Goal: Transaction & Acquisition: Purchase product/service

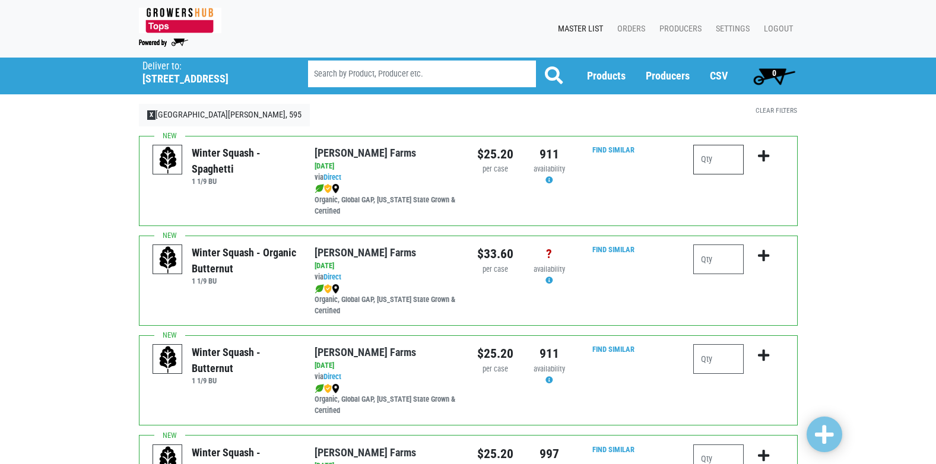
click at [718, 162] on input "number" at bounding box center [718, 160] width 50 height 30
type input "1"
click at [770, 153] on button "submit" at bounding box center [763, 163] width 28 height 37
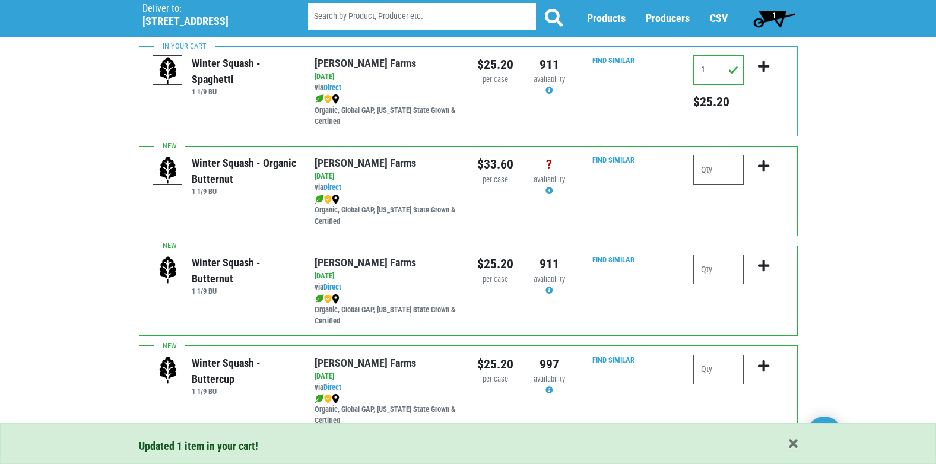
scroll to position [59, 0]
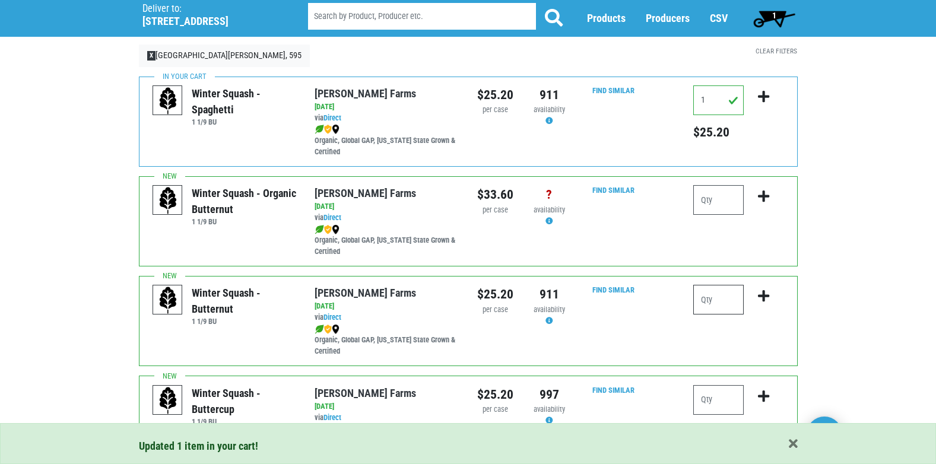
click at [723, 298] on input "number" at bounding box center [718, 300] width 50 height 30
type input "1"
click at [760, 299] on icon "submit" at bounding box center [763, 296] width 11 height 13
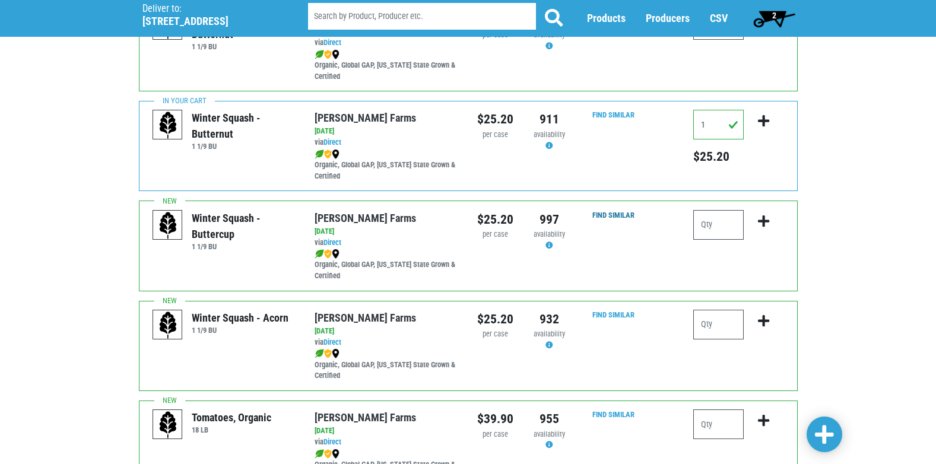
scroll to position [237, 0]
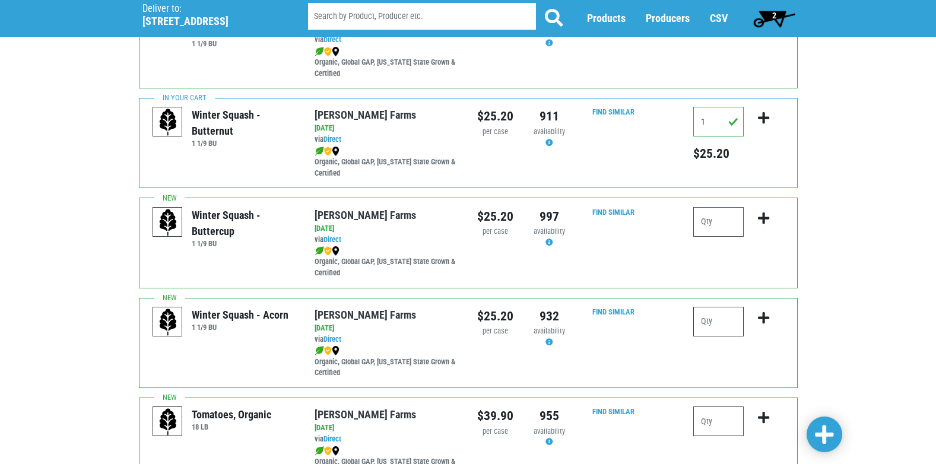
click at [731, 314] on input "number" at bounding box center [718, 322] width 50 height 30
type input "1"
click at [757, 320] on button "submit" at bounding box center [763, 325] width 28 height 37
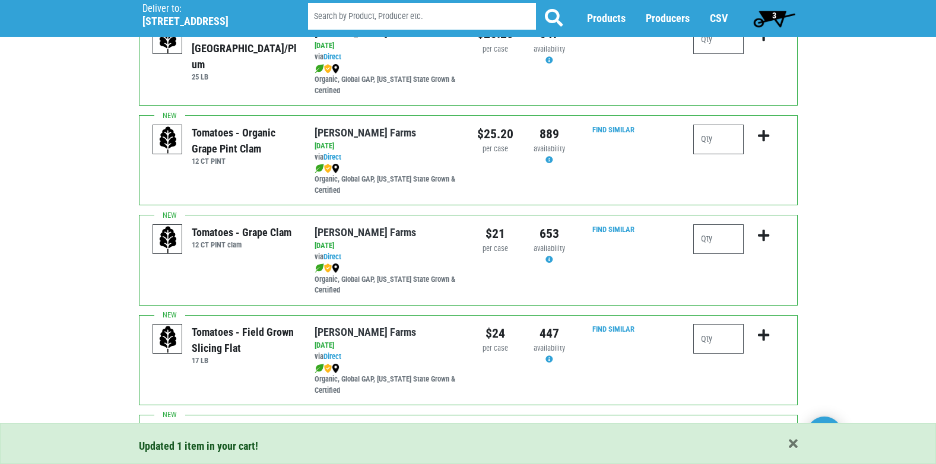
scroll to position [771, 0]
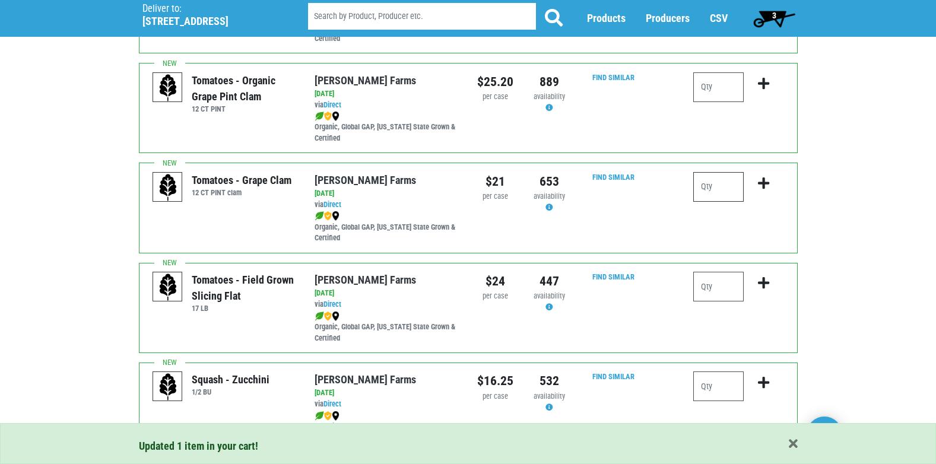
click at [742, 189] on input "number" at bounding box center [718, 187] width 50 height 30
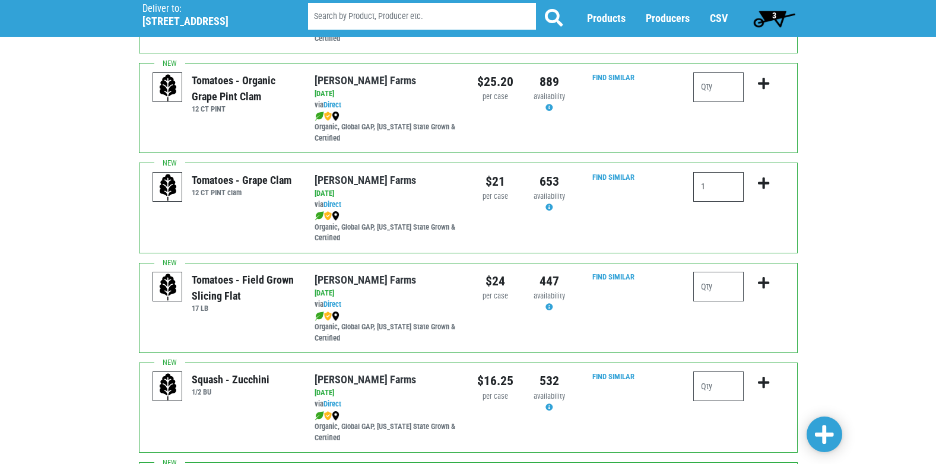
scroll to position [831, 0]
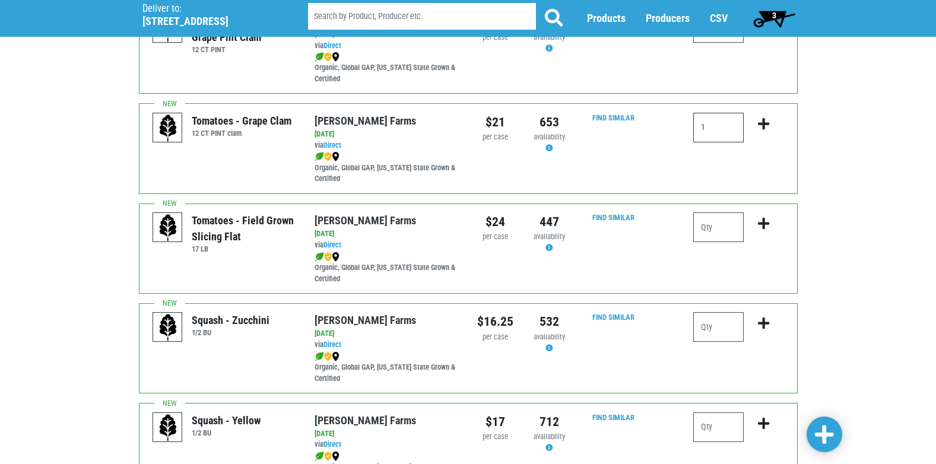
type input "1"
click at [727, 336] on input "number" at bounding box center [718, 327] width 50 height 30
type input "1"
click at [768, 328] on icon "submit" at bounding box center [763, 323] width 11 height 13
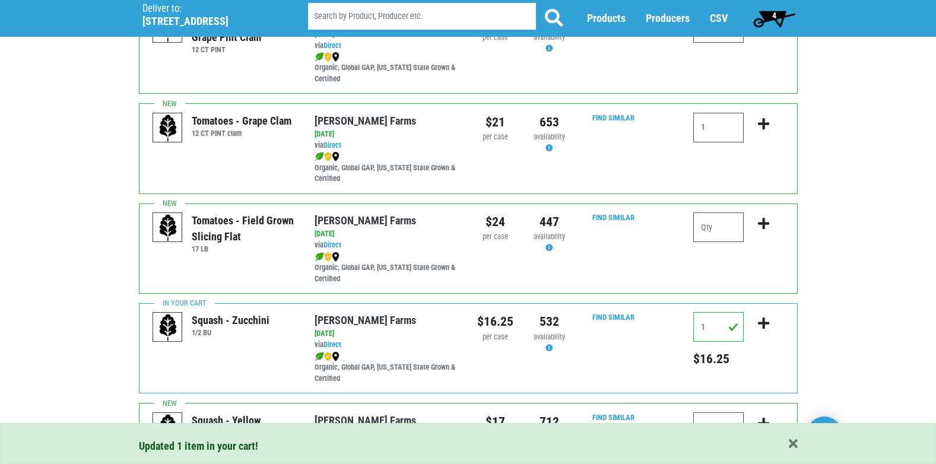
click at [733, 424] on div "Updated 1 item in your cart!" at bounding box center [468, 443] width 936 height 41
click at [728, 412] on div "Squash - Yellow 1/2 BU [PERSON_NAME][GEOGRAPHIC_DATA] via Direct on [DATE] 1/2 …" at bounding box center [468, 448] width 659 height 90
click at [727, 415] on input "number" at bounding box center [718, 427] width 50 height 30
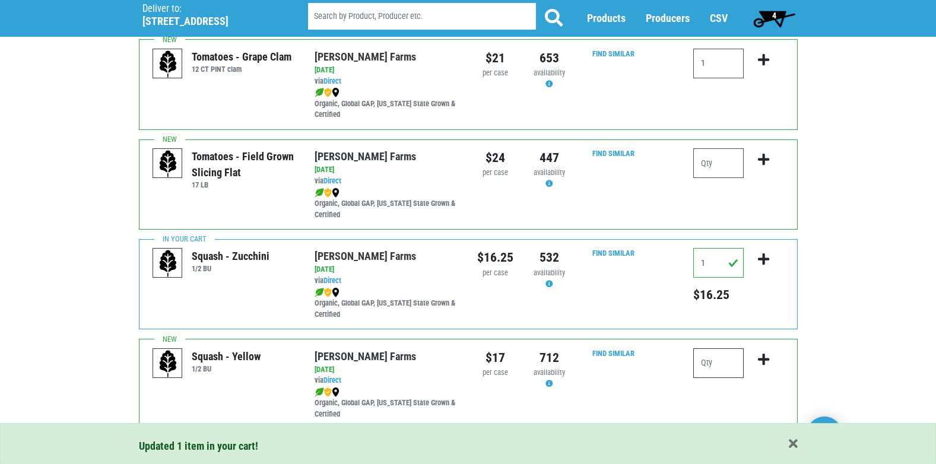
scroll to position [949, 0]
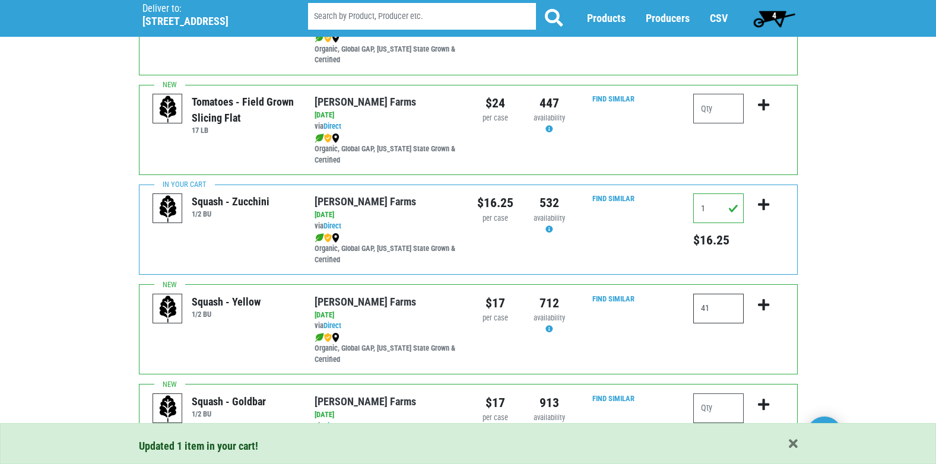
type input "4"
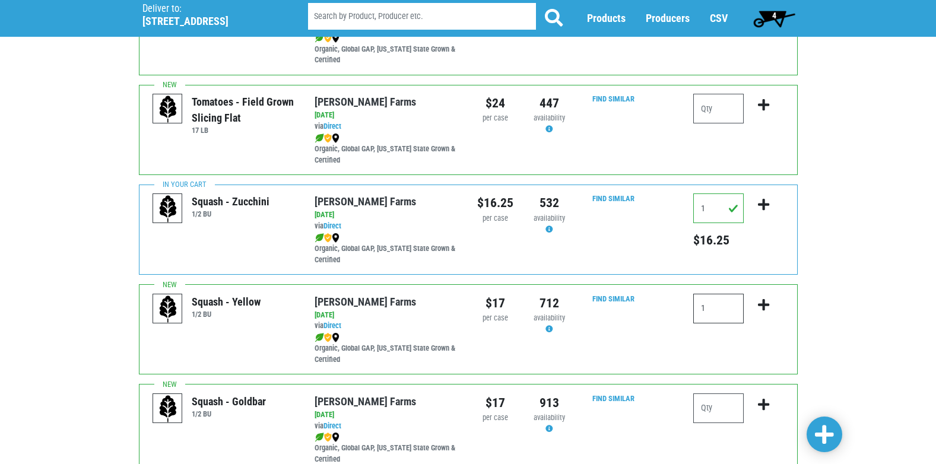
type input "1"
click at [766, 301] on icon "submit" at bounding box center [763, 304] width 11 height 13
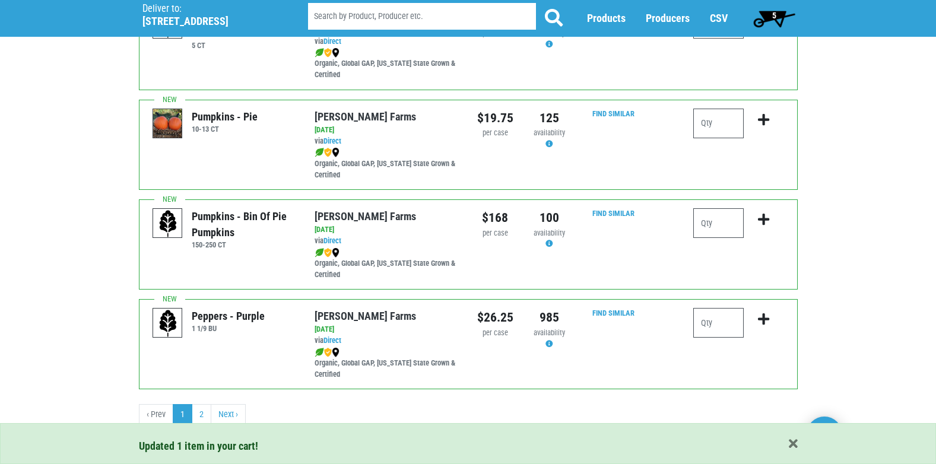
scroll to position [1734, 0]
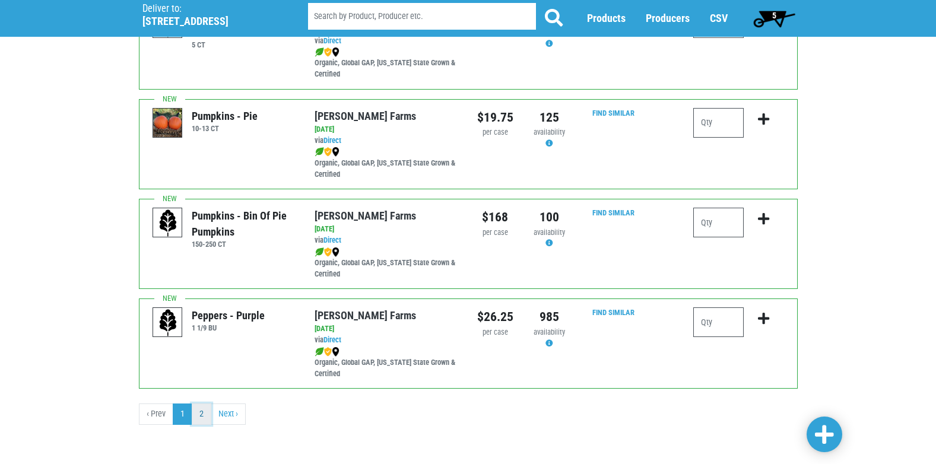
click at [207, 415] on link "2" at bounding box center [202, 413] width 20 height 21
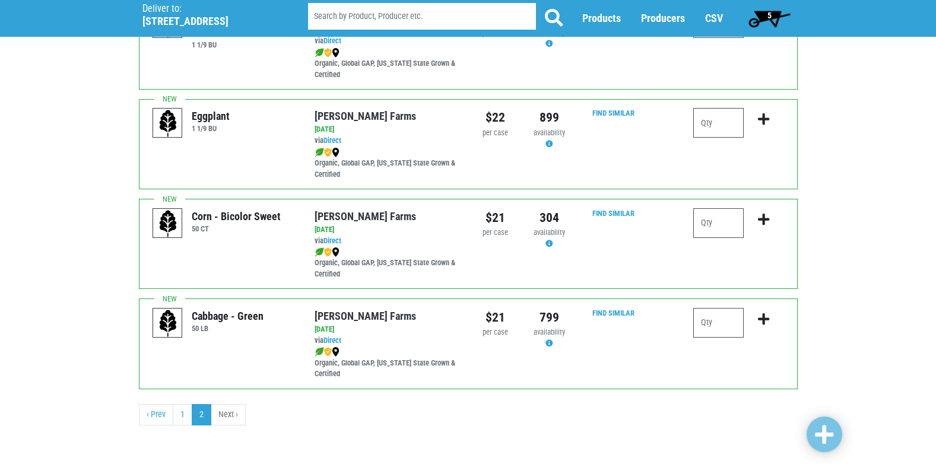
scroll to position [636, 0]
click at [774, 25] on span "5" at bounding box center [769, 19] width 53 height 24
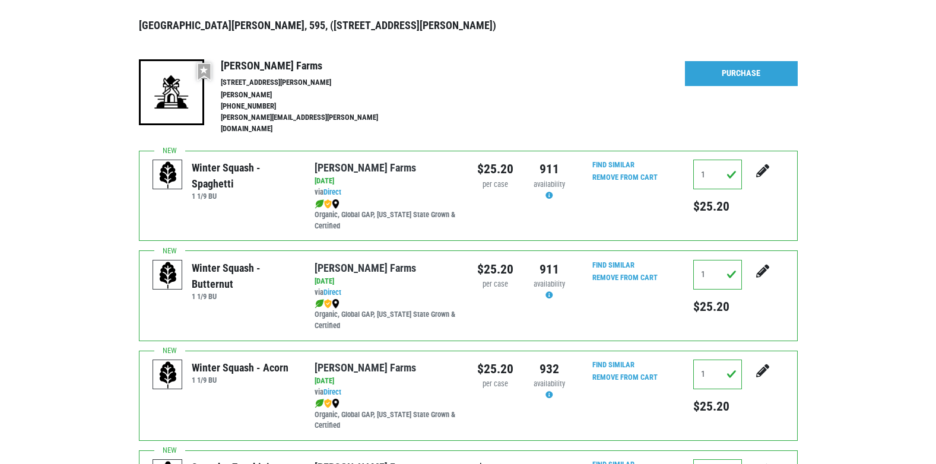
scroll to position [119, 0]
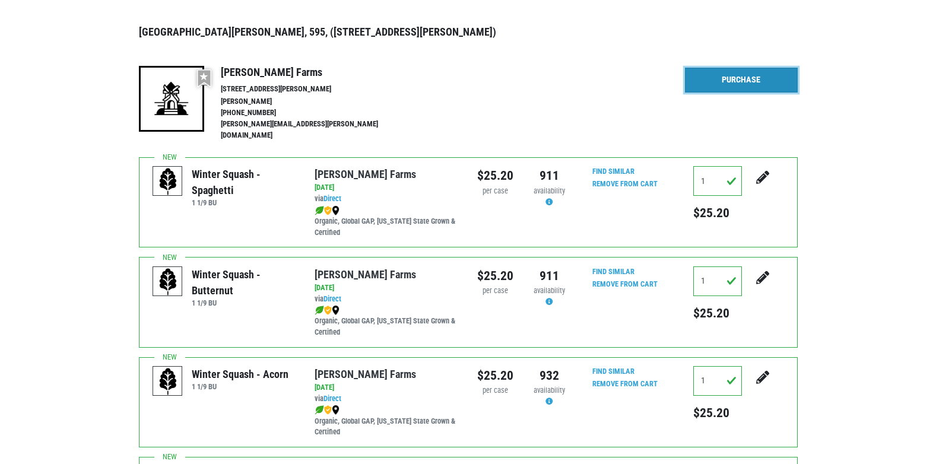
click at [739, 92] on link "Purchase" at bounding box center [741, 80] width 113 height 25
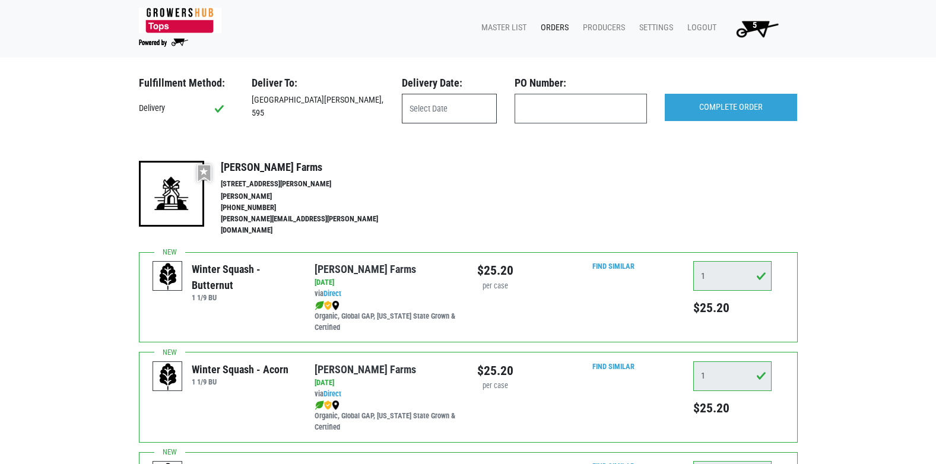
click at [427, 112] on input "text" at bounding box center [449, 109] width 95 height 30
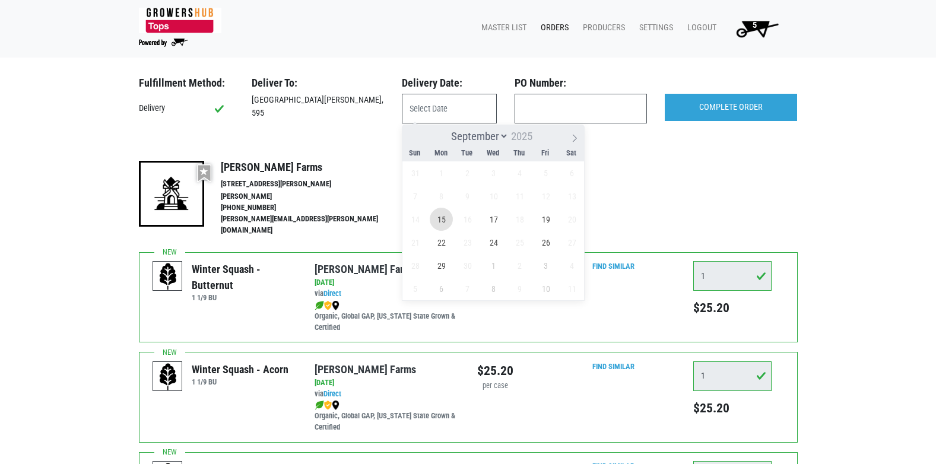
click at [442, 214] on span "15" at bounding box center [441, 219] width 23 height 23
type input "[DATE]"
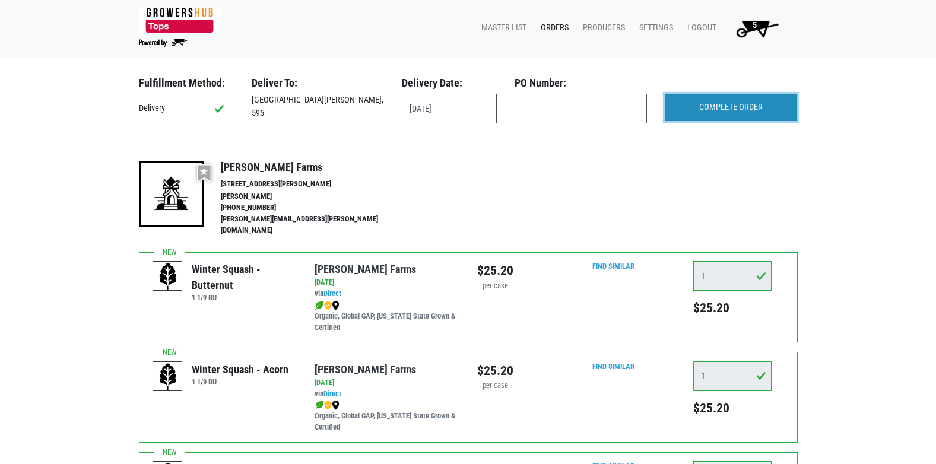
click at [692, 97] on input "COMPLETE ORDER" at bounding box center [731, 107] width 132 height 27
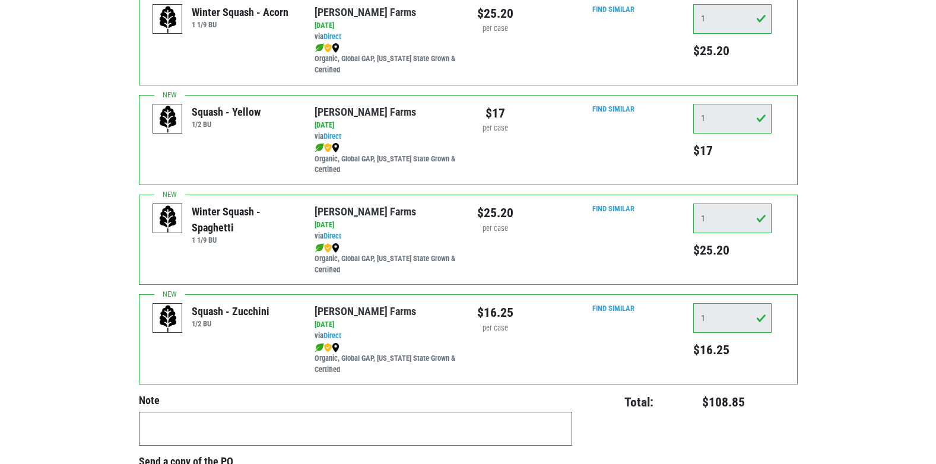
scroll to position [475, 0]
